Goal: Information Seeking & Learning: Learn about a topic

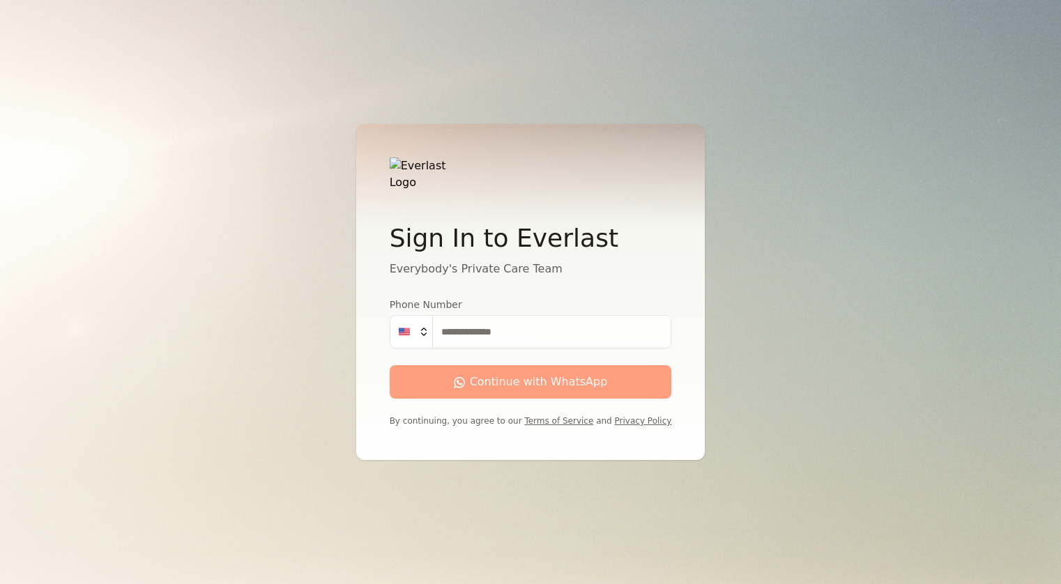
click at [472, 328] on input "Phone Number" at bounding box center [552, 331] width 240 height 33
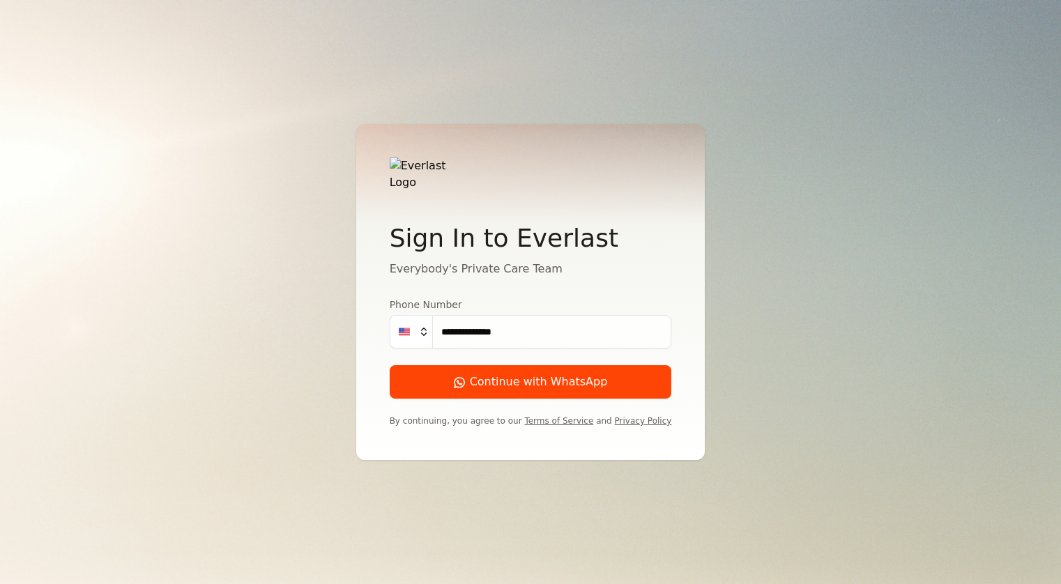
type input "**********"
click at [390, 365] on button "Continue with WhatsApp" at bounding box center [531, 381] width 282 height 33
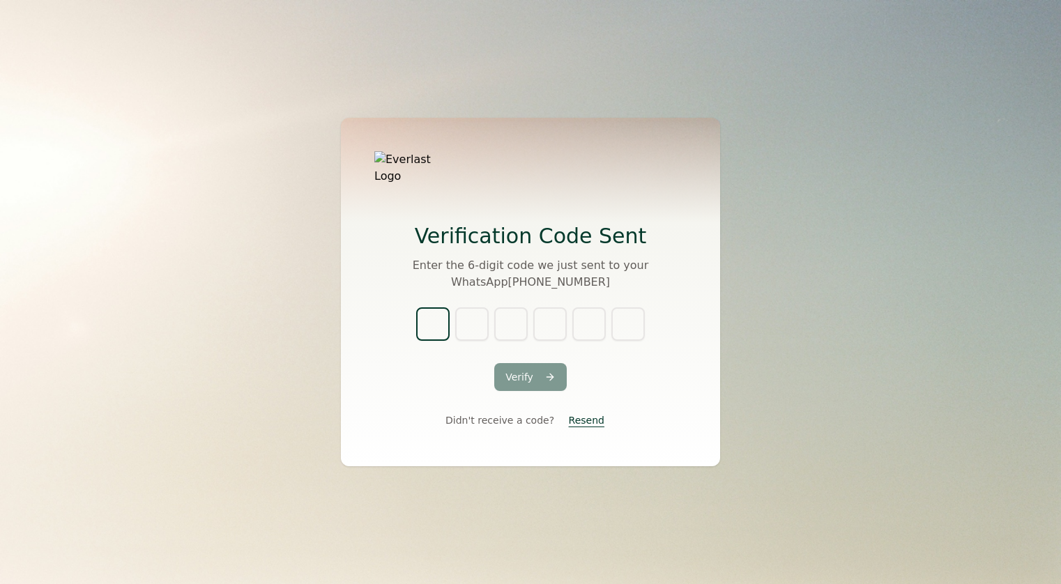
click at [428, 319] on input "text" at bounding box center [432, 323] width 33 height 33
type input "*"
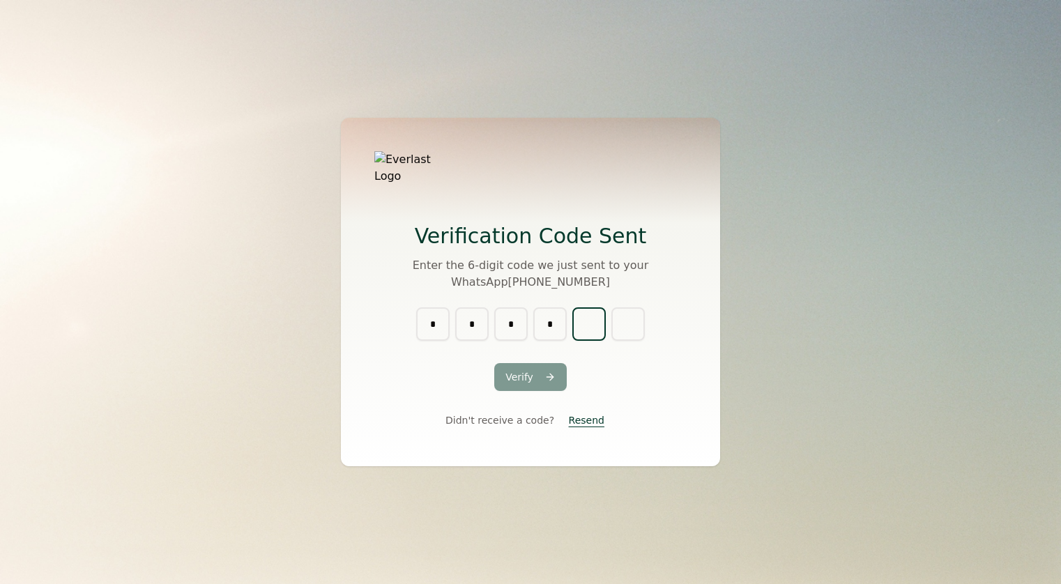
type input "*"
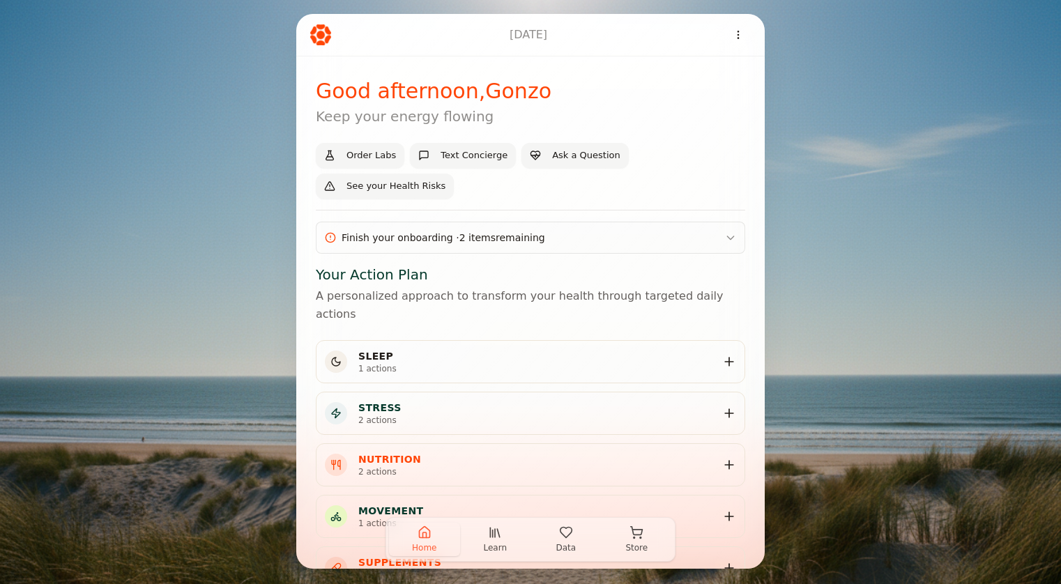
click at [567, 537] on icon "button" at bounding box center [566, 533] width 12 height 10
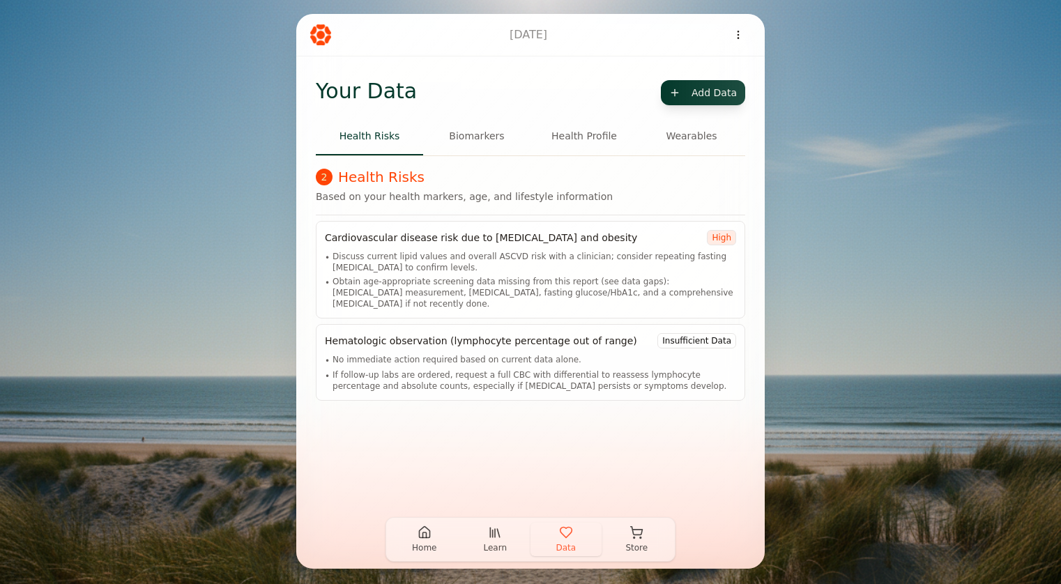
click at [480, 141] on button "Biomarkers" at bounding box center [476, 137] width 107 height 38
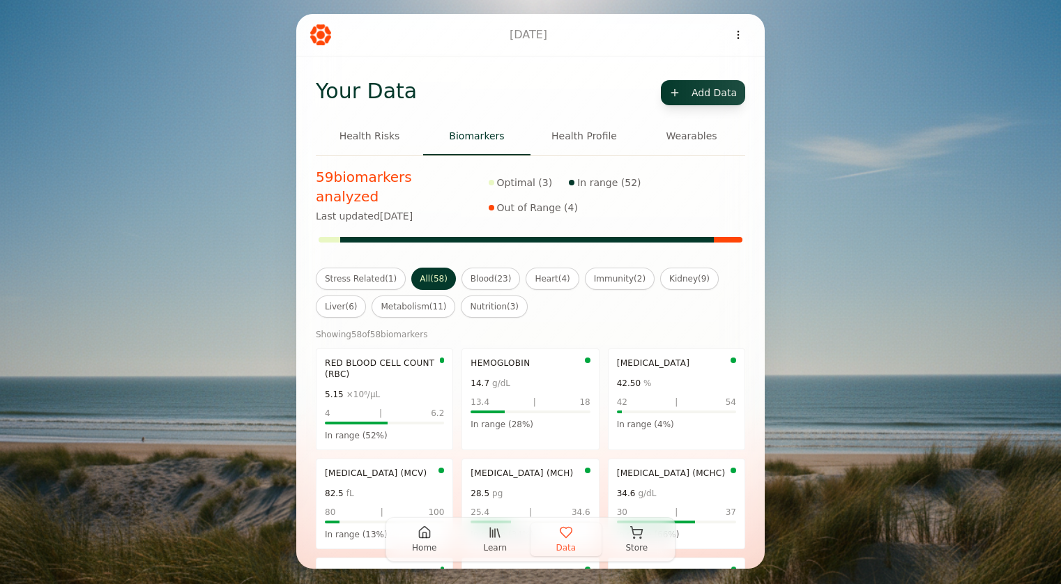
click at [355, 408] on div "Red Blood Cell Count (RBC) 5.15 ×10⁶/μL 4 | 6.2 In range (52%)" at bounding box center [384, 400] width 137 height 102
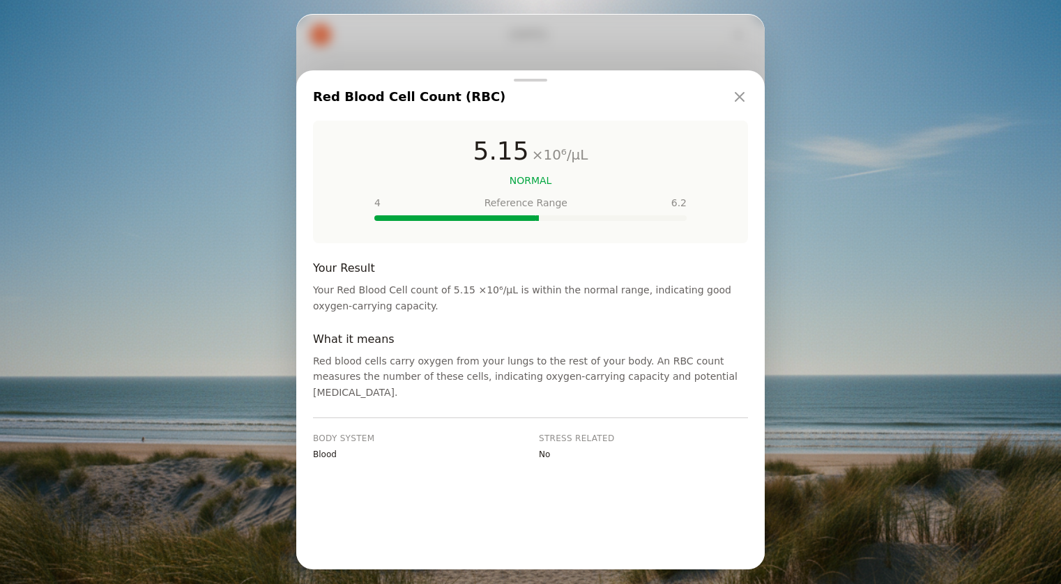
drag, startPoint x: 371, startPoint y: 285, endPoint x: 542, endPoint y: 377, distance: 194.0
click at [542, 314] on p "Your Red Blood Cell count of 5.15 ×10⁶/μL is within the normal range, indicatin…" at bounding box center [530, 298] width 435 height 32
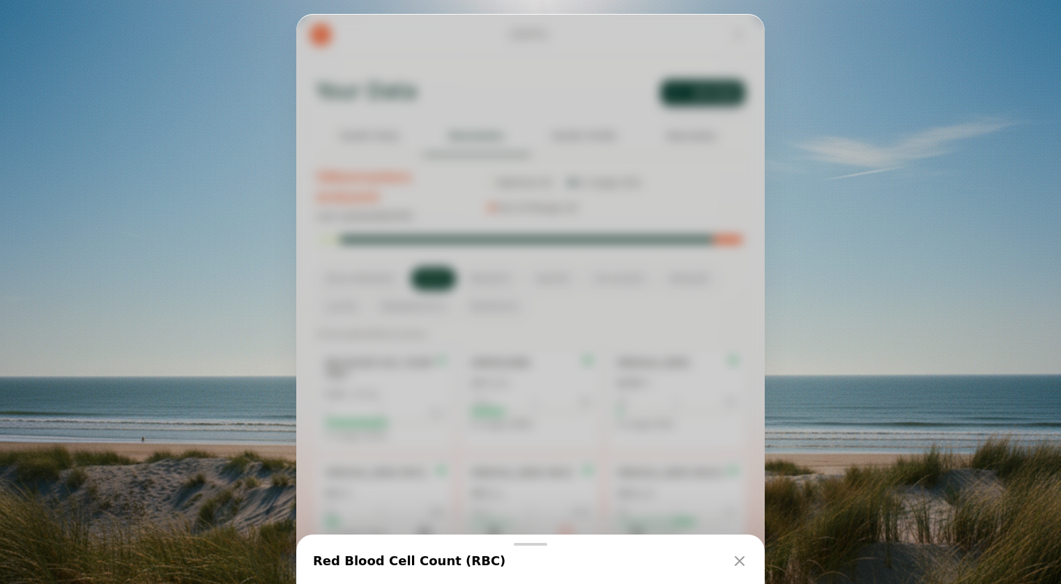
click at [540, 377] on div "Red Blood Cell Count (RBC) 5.15 ×10⁶/μL NORMAL 4 Reference Range 6.2 Your Resul…" at bounding box center [530, 292] width 468 height 555
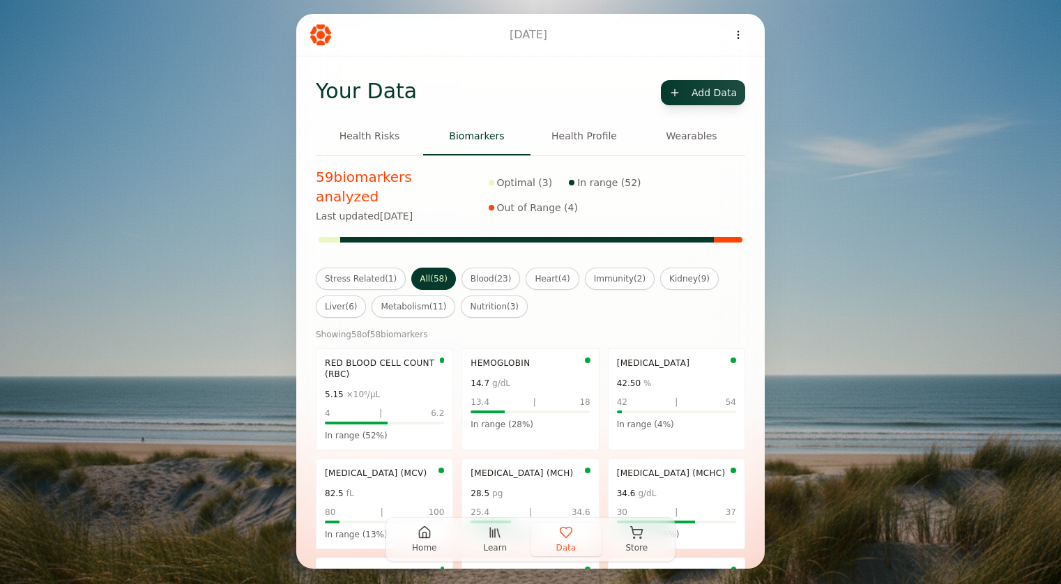
click at [540, 397] on div "13.4 | 18" at bounding box center [529, 402] width 119 height 11
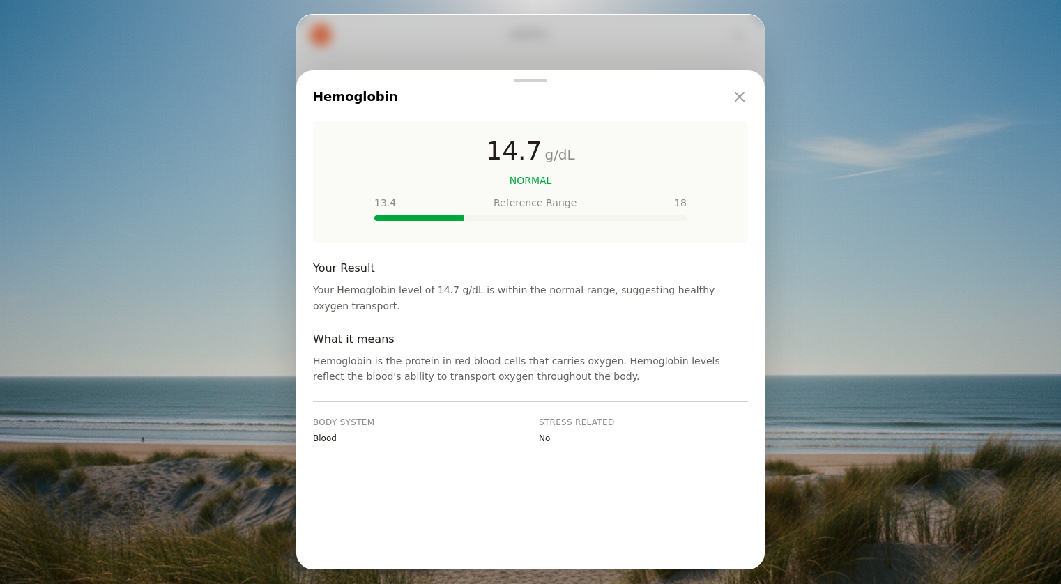
click at [740, 101] on icon "Close" at bounding box center [739, 97] width 17 height 17
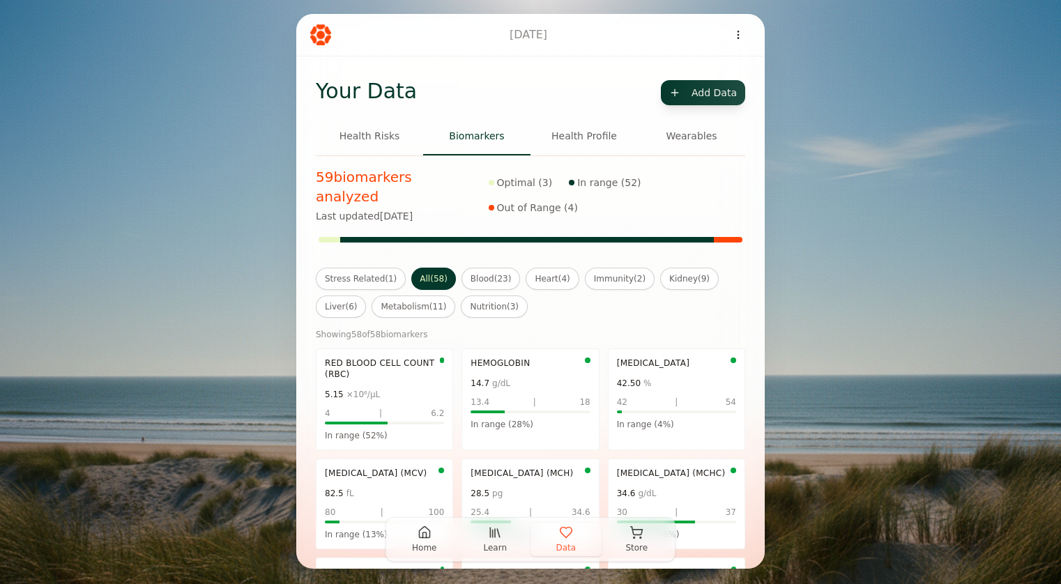
click at [376, 268] on button "Stress Related ( 1 )" at bounding box center [361, 279] width 90 height 22
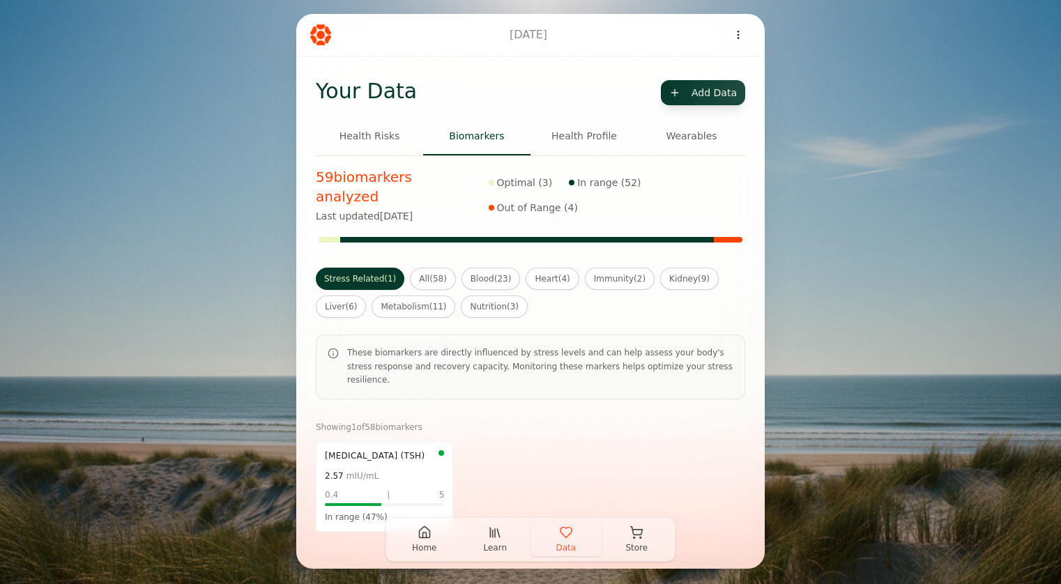
click at [374, 137] on button "Health Risks" at bounding box center [369, 137] width 107 height 38
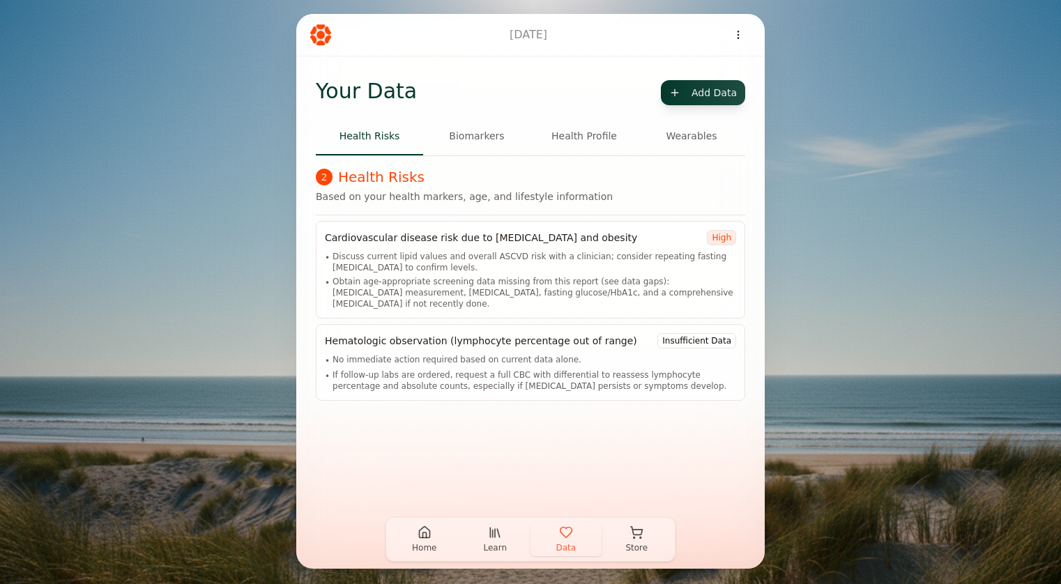
click at [497, 548] on span "Learn" at bounding box center [495, 547] width 24 height 11
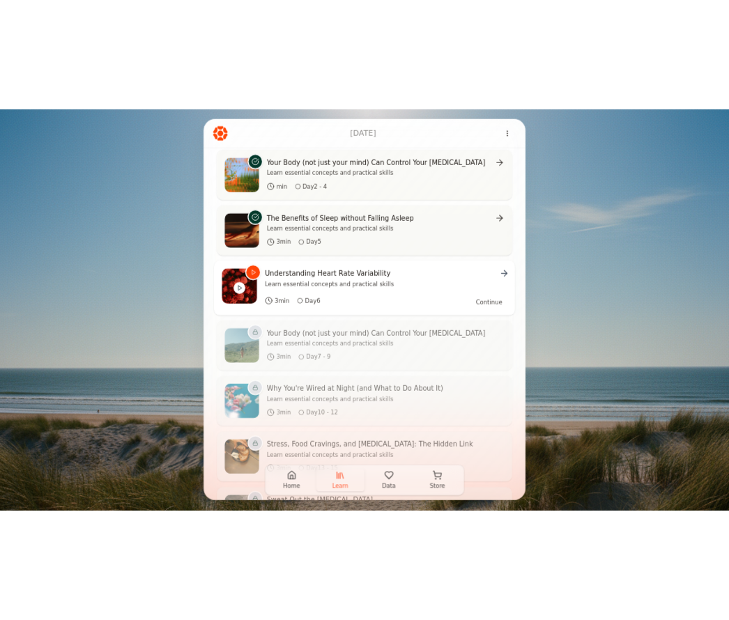
scroll to position [530, 0]
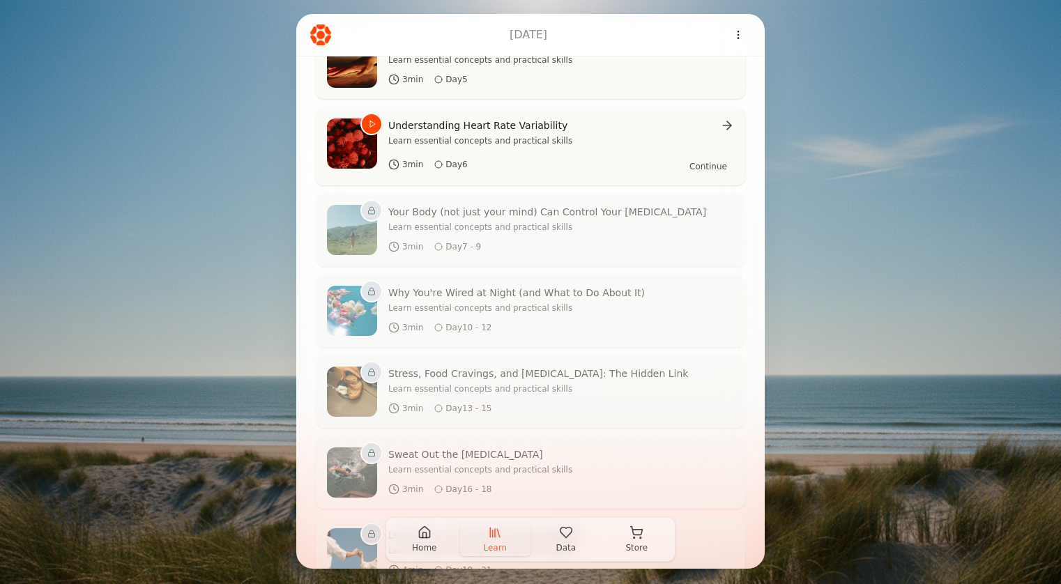
click at [425, 543] on span "Home" at bounding box center [424, 547] width 24 height 11
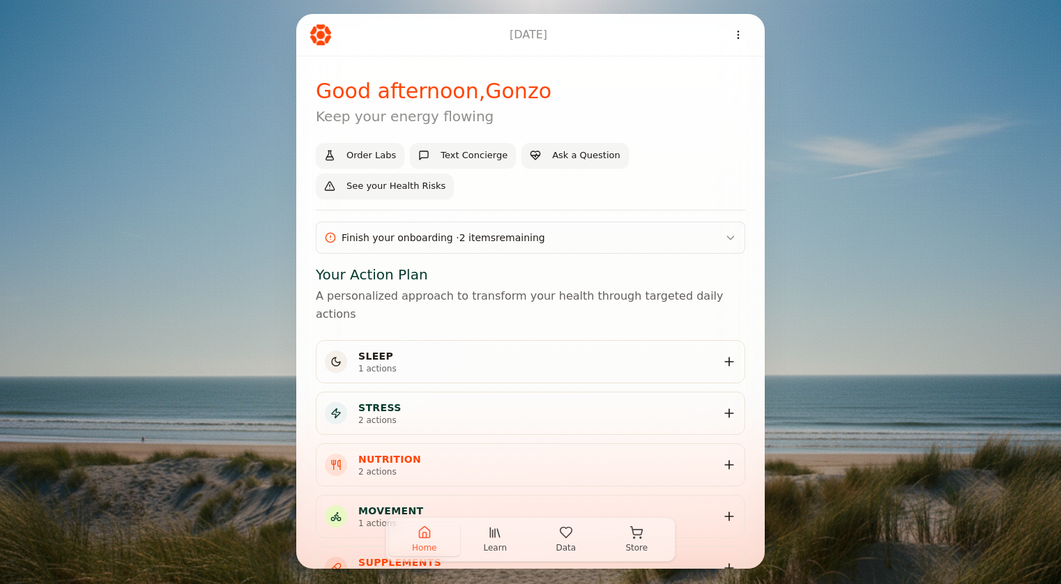
click at [482, 532] on button "Learn" at bounding box center [495, 539] width 71 height 33
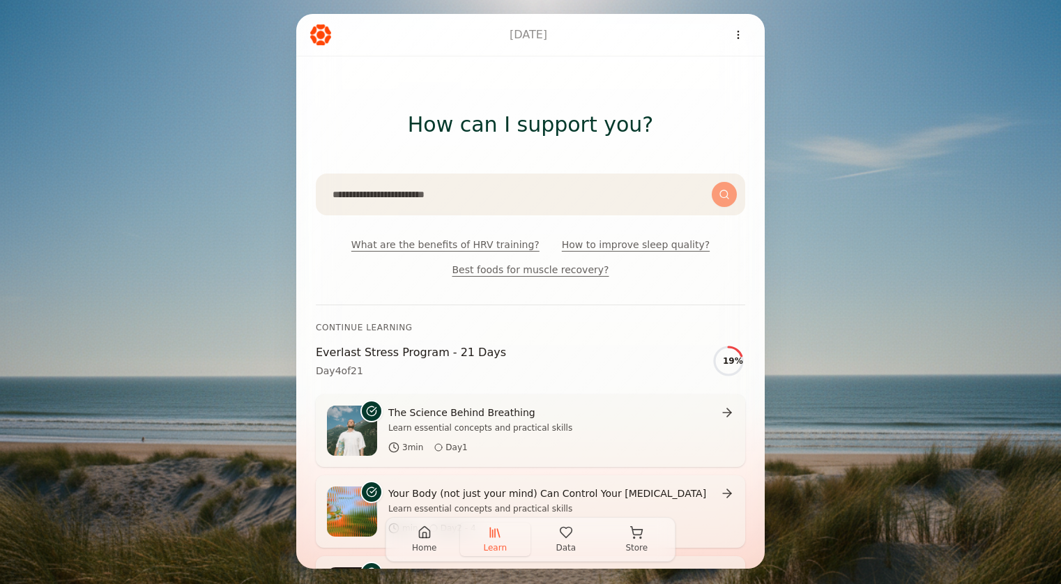
click at [569, 542] on span "Data" at bounding box center [566, 547] width 20 height 11
